Goal: Task Accomplishment & Management: Manage account settings

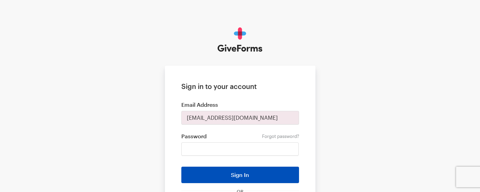
click at [216, 172] on button "Sign In" at bounding box center [240, 175] width 118 height 16
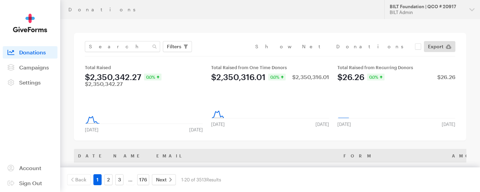
scroll to position [76, 0]
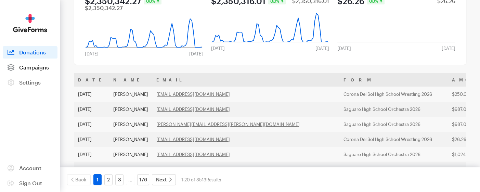
click at [23, 67] on span "Campaigns" at bounding box center [34, 67] width 30 height 7
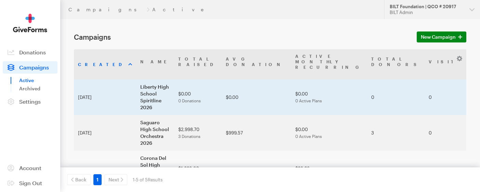
click at [146, 79] on td "Liberty High School Spiritline 2026" at bounding box center [155, 97] width 38 height 36
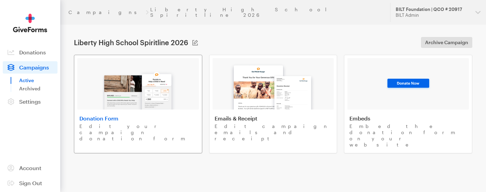
click at [133, 89] on img at bounding box center [138, 88] width 80 height 44
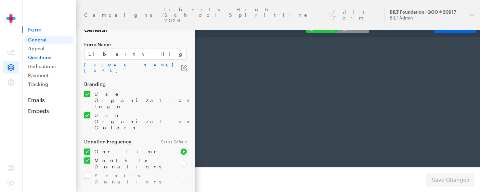
click at [50, 55] on link "Questions" at bounding box center [49, 57] width 48 height 8
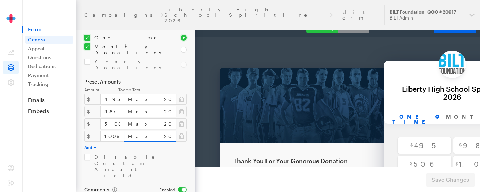
scroll to position [0, 33]
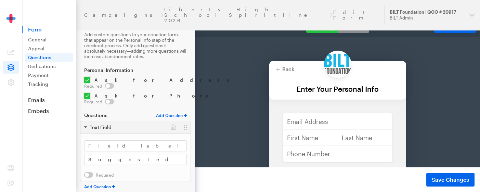
type input "Suggested to Sponsor"
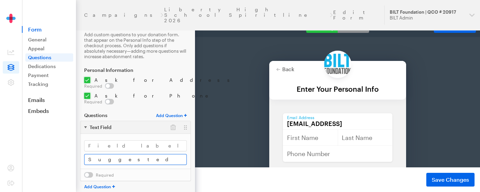
type input "rpass@americanyouth.comStudent"
click at [110, 154] on input "Suggested to Sponsor" at bounding box center [135, 159] width 103 height 11
click at [116, 154] on input "Suggested to Sponsor" at bounding box center [135, 159] width 103 height 11
type input "Suggested Student to Sponsor"
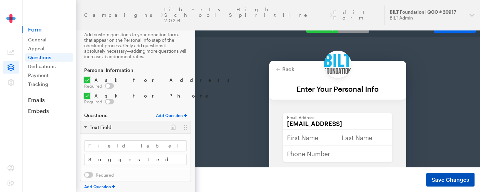
click at [453, 178] on span "Save Changes" at bounding box center [450, 180] width 37 height 8
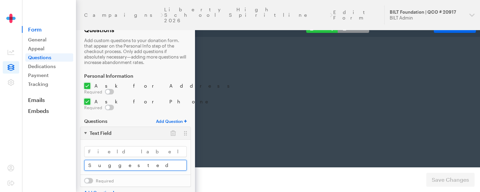
click at [115, 160] on input "Suggested Student to Sponsor" at bounding box center [135, 165] width 103 height 11
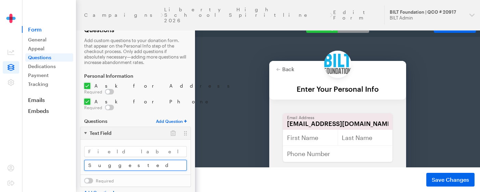
type input "Suggested Student to Sponsor"
click at [445, 187] on footer "Changes have been saved Preview Form Save Changes" at bounding box center [337, 179] width 285 height 25
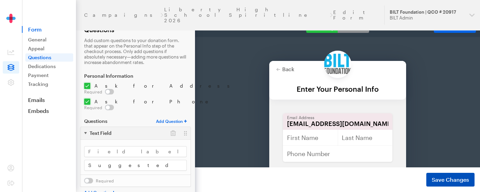
click at [443, 178] on span "Save Changes" at bounding box center [450, 180] width 37 height 8
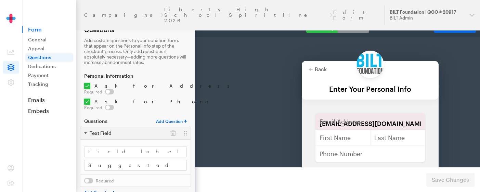
scroll to position [0, 33]
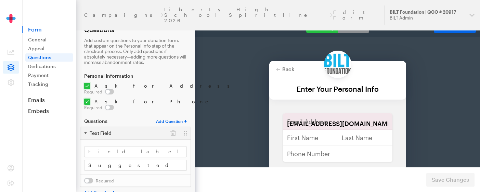
drag, startPoint x: 0, startPoint y: 0, endPoint x: 45, endPoint y: 55, distance: 71.3
click at [45, 55] on link "Questions" at bounding box center [49, 57] width 48 height 8
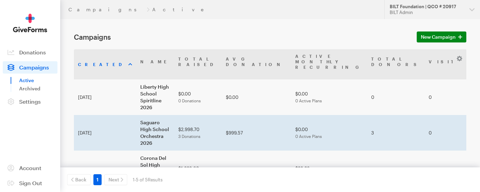
click at [136, 115] on td "Saguaro High School Orchestra 2026" at bounding box center [155, 133] width 38 height 36
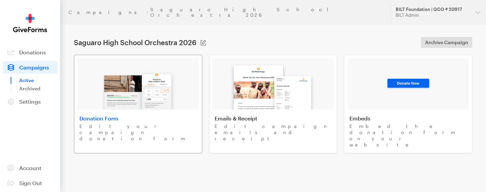
click at [122, 100] on img at bounding box center [138, 88] width 80 height 44
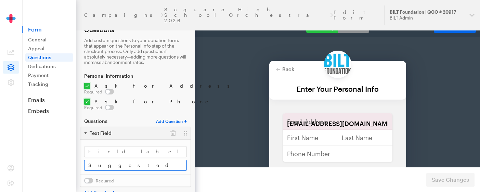
drag, startPoint x: 130, startPoint y: 153, endPoint x: 113, endPoint y: 151, distance: 16.9
click at [113, 160] on input "Suggested Athlete to Sponsor" at bounding box center [135, 165] width 103 height 11
drag, startPoint x: 115, startPoint y: 152, endPoint x: 129, endPoint y: 152, distance: 14.0
click at [129, 160] on input "Suggested Athlete to Sponsor" at bounding box center [135, 165] width 103 height 11
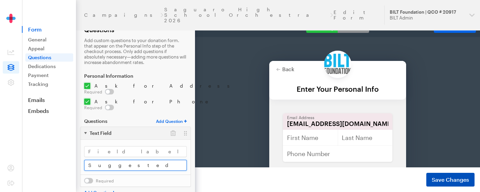
type input "Suggested Student to Sponsor"
click at [447, 176] on span "Save Changes" at bounding box center [450, 180] width 37 height 8
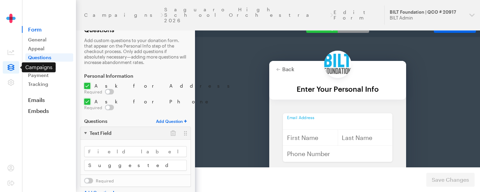
type input "[EMAIL_ADDRESS][DOMAIN_NAME]"
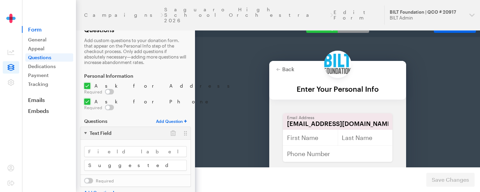
click at [9, 65] on icon at bounding box center [11, 67] width 7 height 7
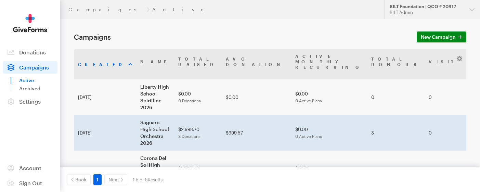
scroll to position [33, 0]
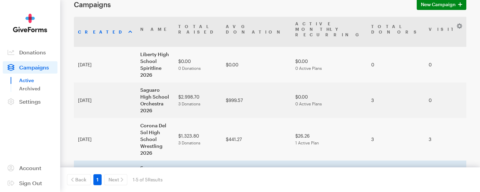
click at [136, 161] on td "Saguaro High School Choir 2026" at bounding box center [155, 175] width 38 height 29
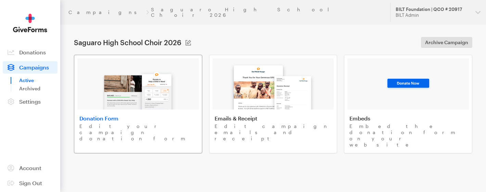
click at [122, 98] on img at bounding box center [138, 88] width 80 height 44
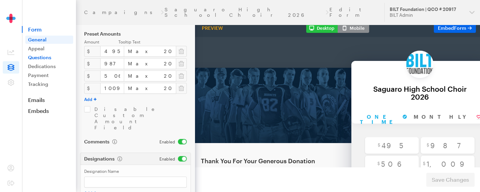
click at [39, 57] on link "Questions" at bounding box center [49, 57] width 48 height 8
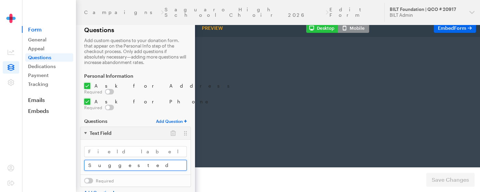
click at [128, 160] on input "Suggested Athlete to Sponsor" at bounding box center [135, 165] width 103 height 11
type input "Suggested Athle to Sponsor"
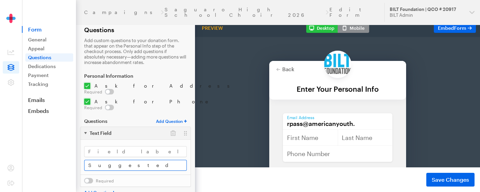
type input "rpass@americanyouth."
click at [123, 160] on input "Suggested Athle to Sponsor" at bounding box center [135, 165] width 103 height 11
type input "Suggested Student to Sponsor"
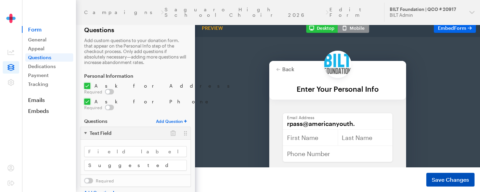
click at [453, 181] on span "Save Changes" at bounding box center [450, 180] width 37 height 8
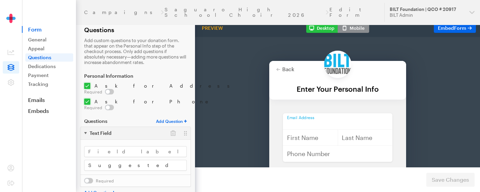
type input "rpass@americanyouth.com"
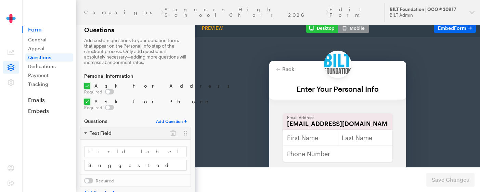
click at [11, 68] on icon at bounding box center [11, 67] width 7 height 7
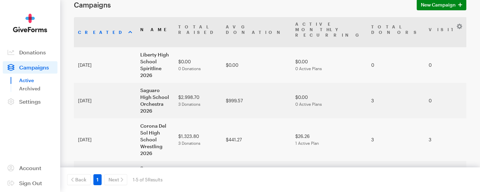
scroll to position [33, 0]
